Goal: Check status

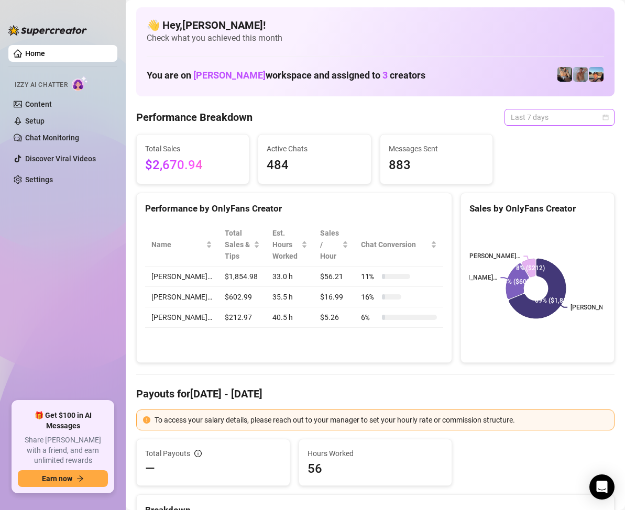
click at [587, 118] on span "Last 7 days" at bounding box center [559, 118] width 97 height 16
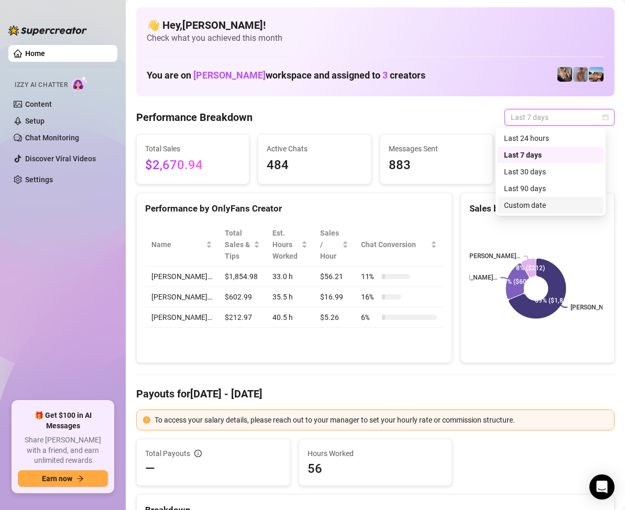
click at [534, 205] on div "Custom date" at bounding box center [550, 206] width 93 height 12
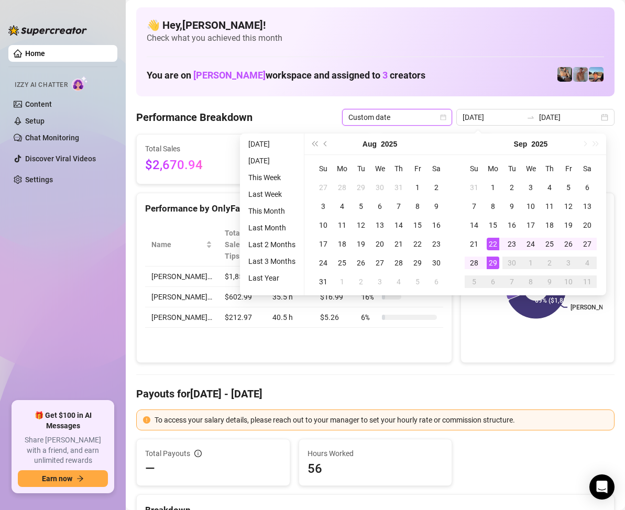
type input "[DATE]"
click at [493, 261] on div "29" at bounding box center [493, 263] width 13 height 13
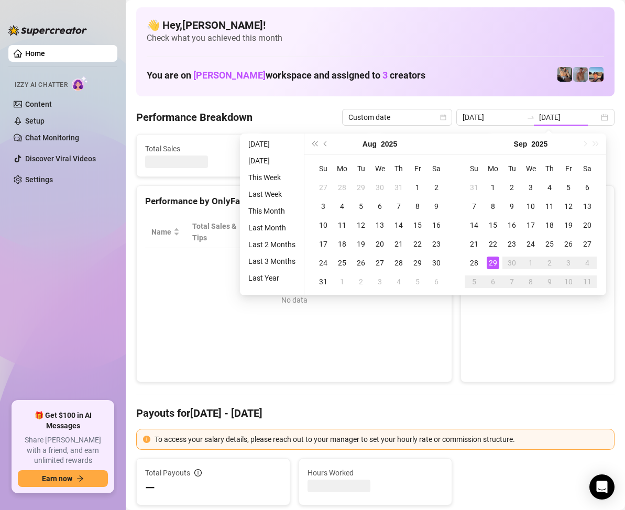
type input "[DATE]"
